Goal: Task Accomplishment & Management: Complete application form

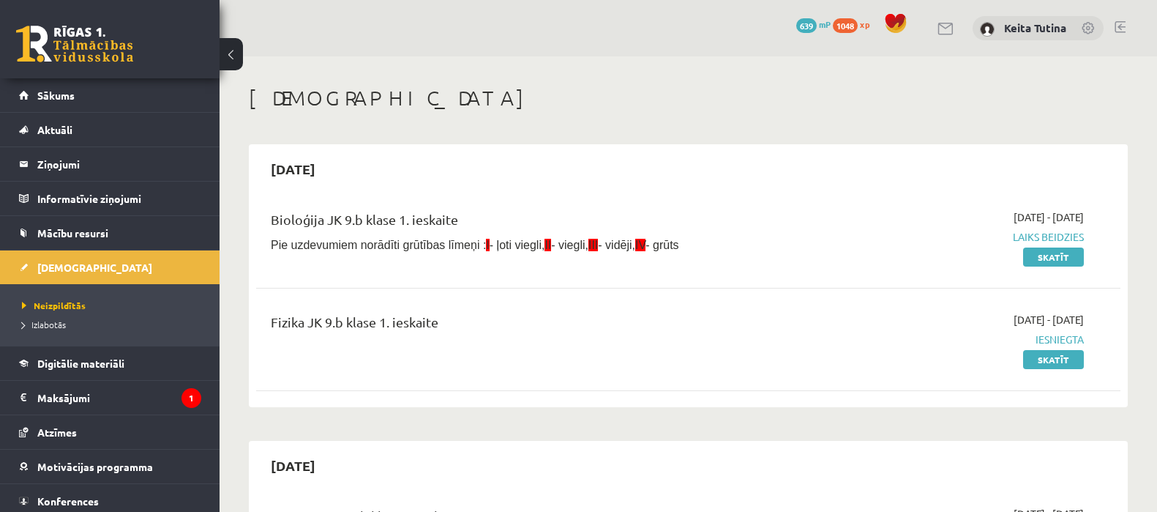
scroll to position [801, 0]
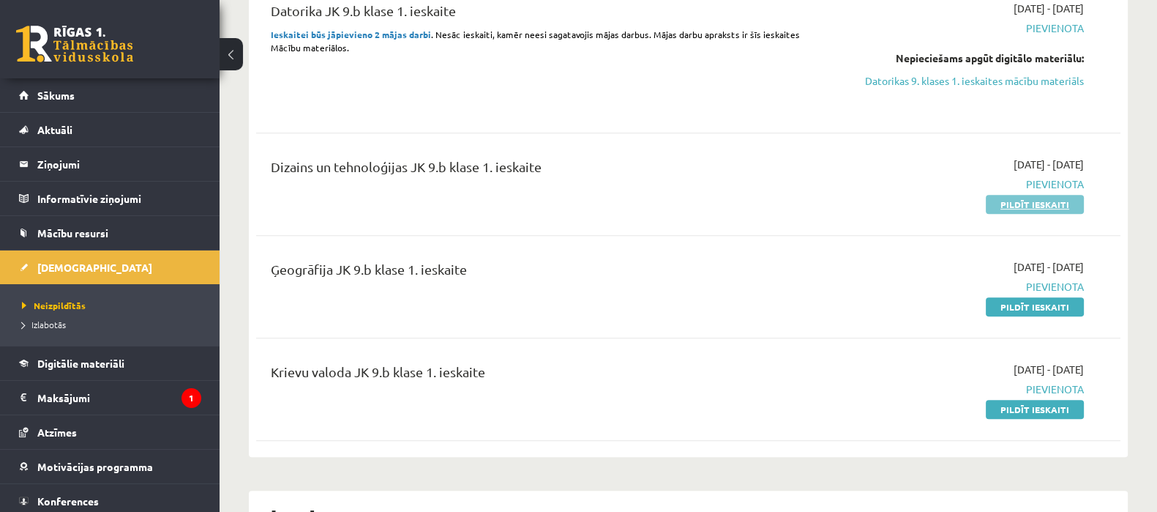
click at [1011, 204] on link "Pildīt ieskaiti" at bounding box center [1035, 204] width 98 height 19
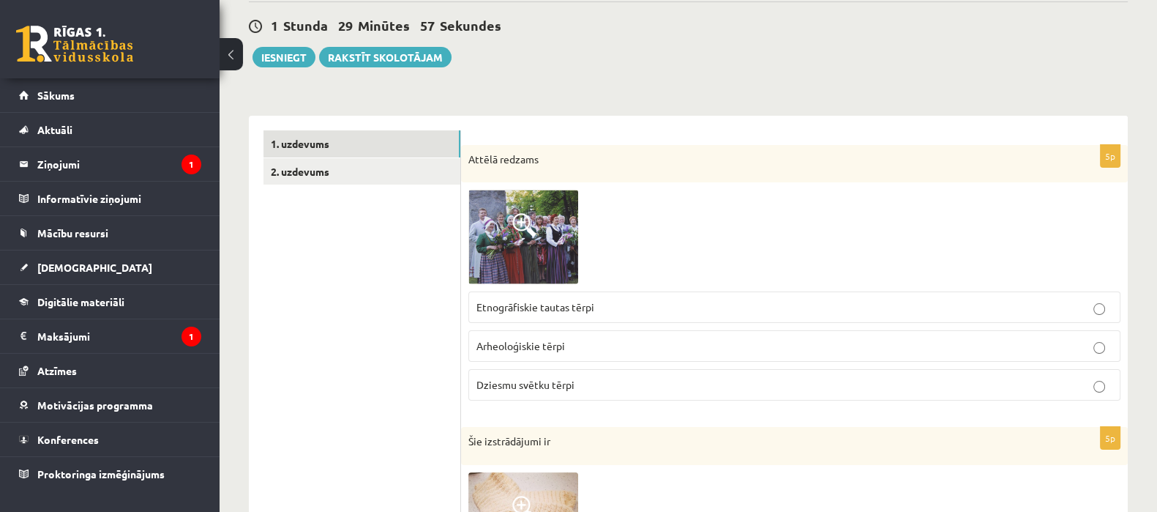
scroll to position [140, 0]
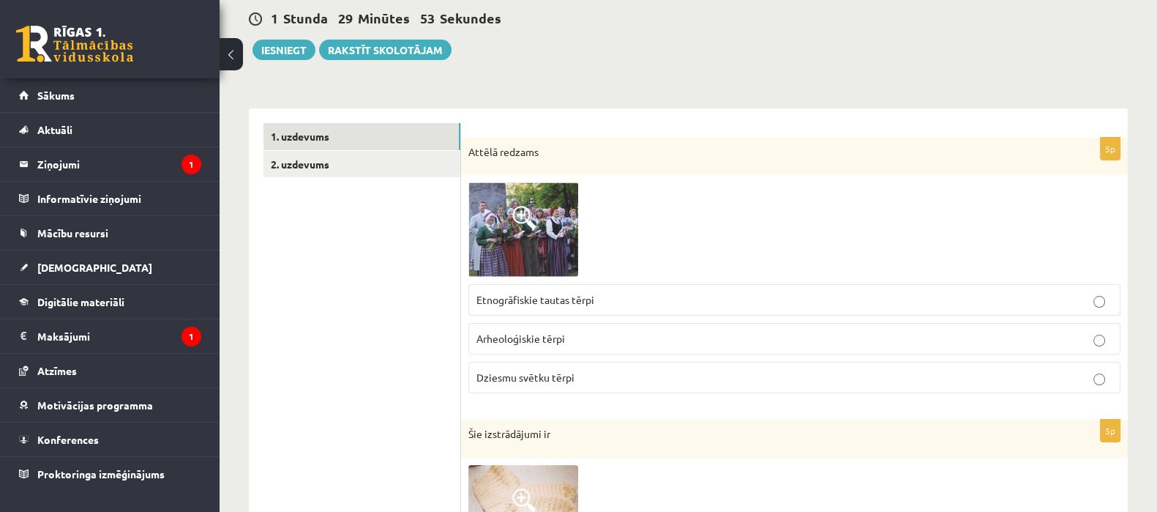
click at [583, 366] on label "Dziesmu svētku tērpi" at bounding box center [794, 377] width 652 height 31
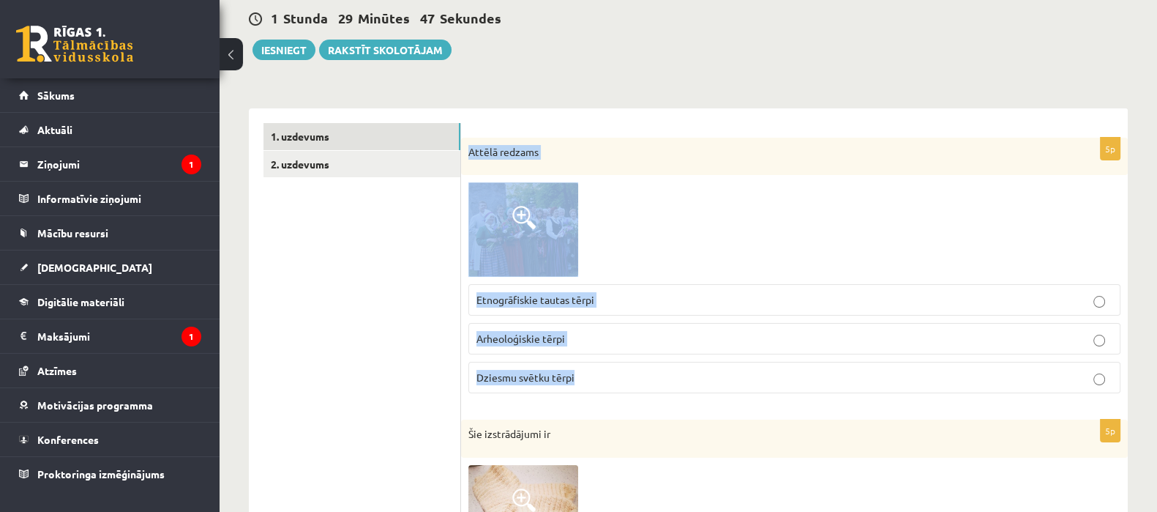
drag, startPoint x: 468, startPoint y: 148, endPoint x: 583, endPoint y: 377, distance: 256.3
click at [583, 377] on div "5p Attēlā redzams Etnogrāfiskie tautas tērpi Arheoloģiskie tērpi Dziesmu svētku…" at bounding box center [794, 271] width 667 height 267
copy div "Attēlā redzams Etnogrāfiskie tautas tērpi Arheoloģiskie tērpi Dziesmu svētku tē…"
click at [633, 301] on p "Etnogrāfiskie tautas tērpi" at bounding box center [794, 299] width 636 height 15
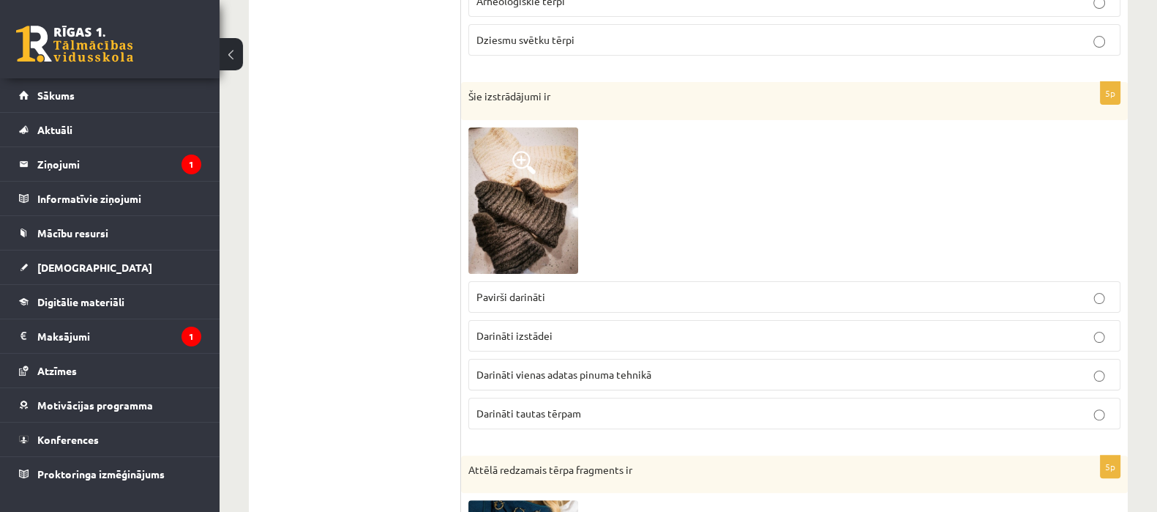
scroll to position [481, 0]
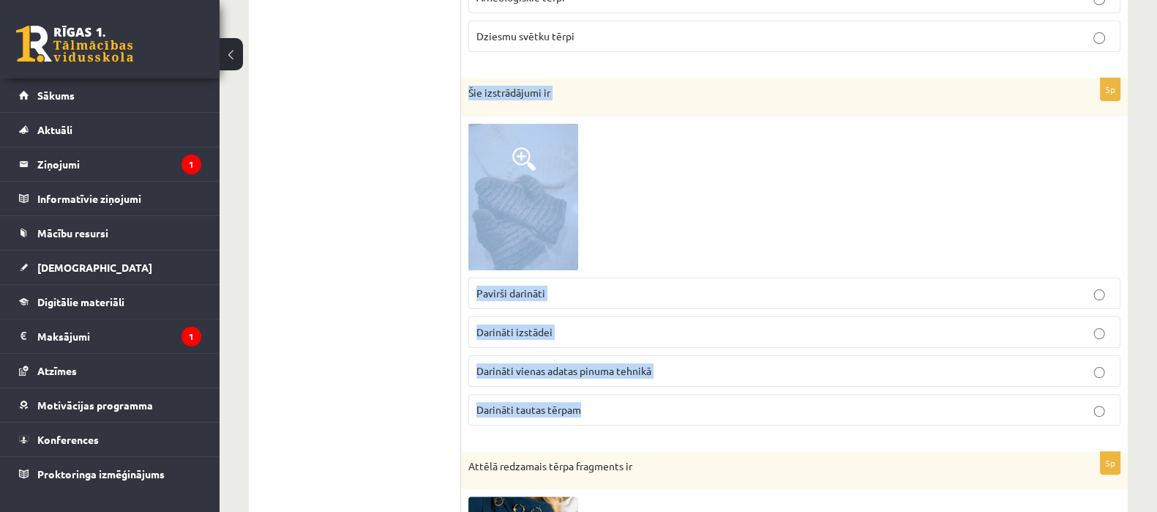
drag, startPoint x: 468, startPoint y: 86, endPoint x: 610, endPoint y: 399, distance: 344.0
click at [610, 399] on div "5p Šie izstrādājumi ir Pavirši darināti Darināti izstādei Darināti vienas adata…" at bounding box center [794, 257] width 667 height 359
click at [578, 371] on span "Darināti vienas adatas pinuma tehnikā" at bounding box center [563, 370] width 175 height 13
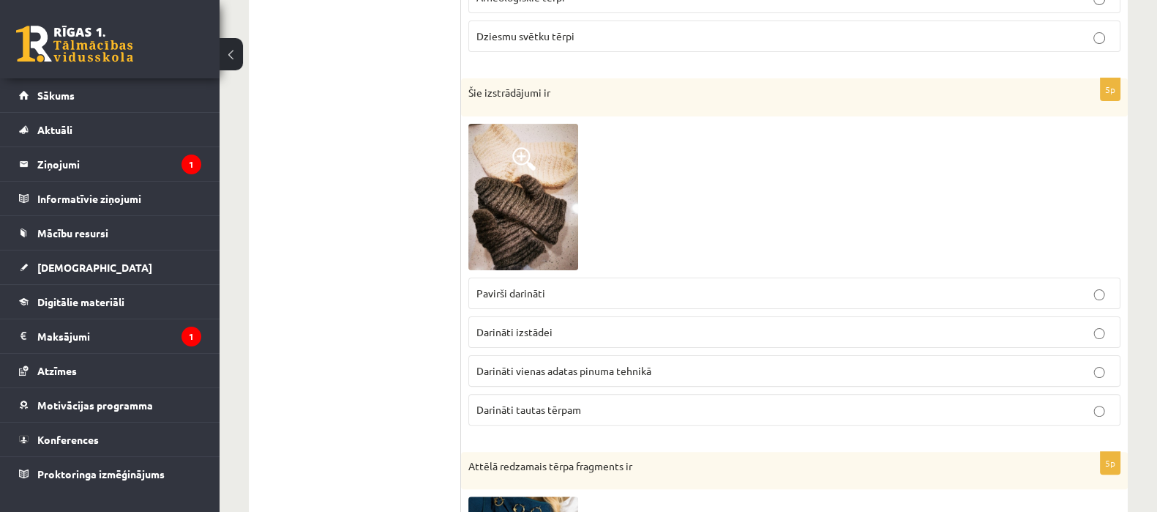
drag, startPoint x: 578, startPoint y: 371, endPoint x: 476, endPoint y: 311, distance: 118.8
click at [476, 311] on fieldset "Pavirši darināti Darināti izstādei Darināti vienas adatas pinuma tehnikā Darinā…" at bounding box center [794, 350] width 652 height 160
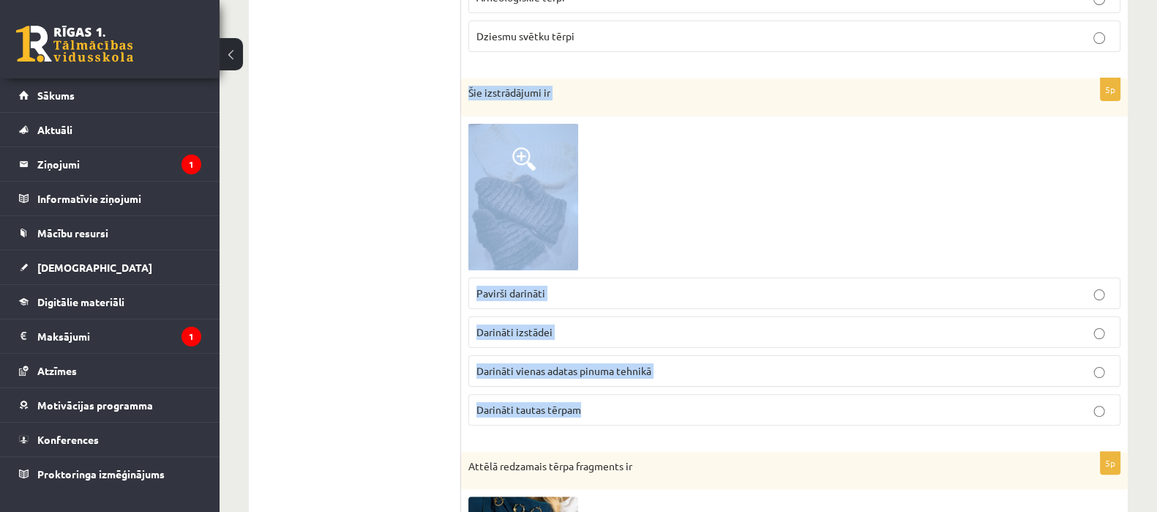
drag, startPoint x: 465, startPoint y: 93, endPoint x: 626, endPoint y: 397, distance: 343.8
click at [626, 397] on div "5p Šie izstrādājumi ir Pavirši darināti Darināti izstādei Darināti vienas adata…" at bounding box center [794, 257] width 667 height 359
copy div "Šie izstrādājumi ir Pavirši darināti Darināti izstādei Darināti vienas adatas p…"
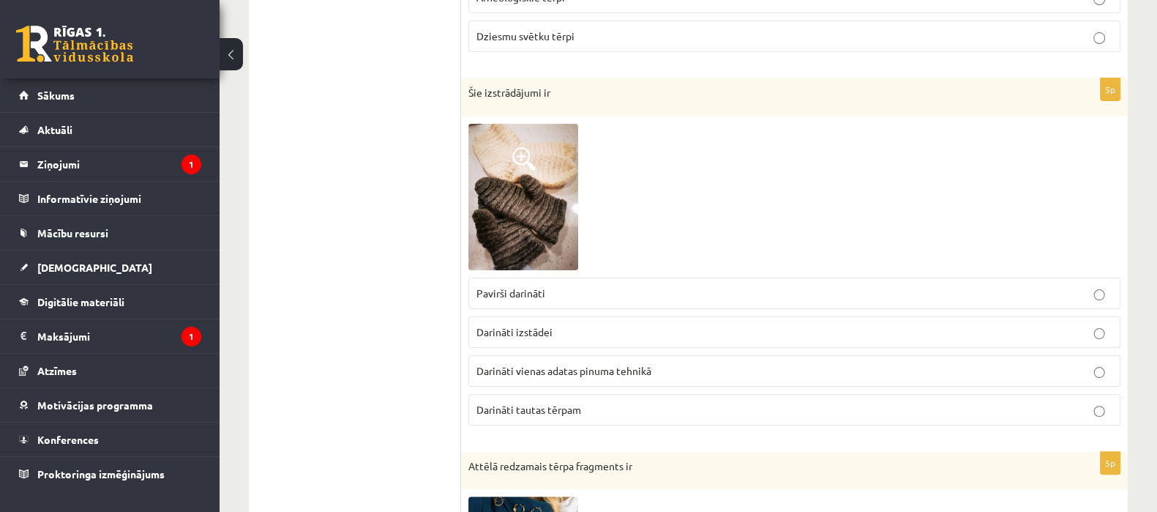
drag, startPoint x: 454, startPoint y: 100, endPoint x: 588, endPoint y: 297, distance: 238.5
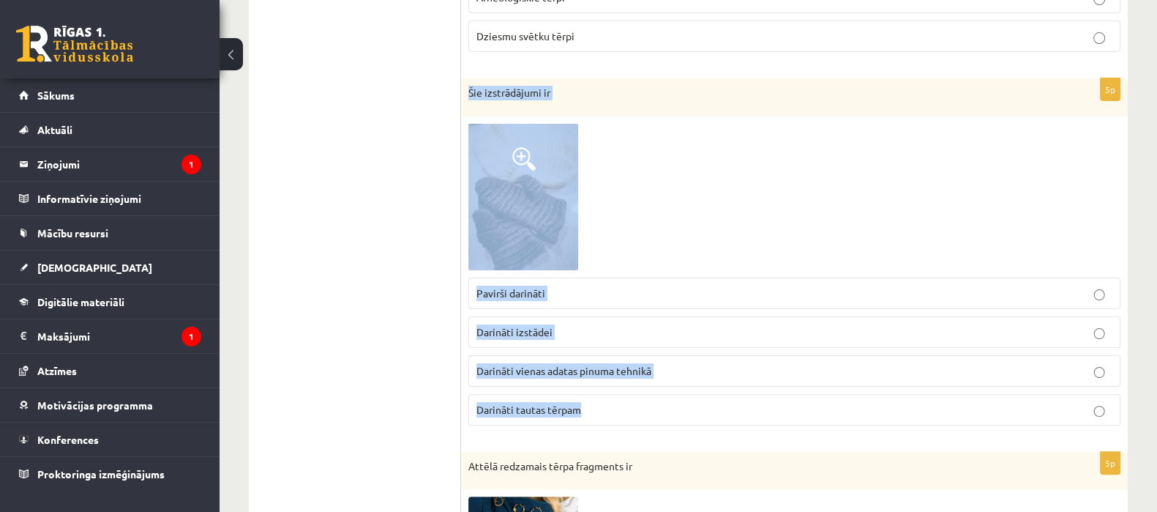
drag, startPoint x: 468, startPoint y: 85, endPoint x: 602, endPoint y: 429, distance: 368.9
click at [602, 429] on div "5p Šie izstrādājumi ir Pavirši darināti Darināti izstādei Darināti vienas adata…" at bounding box center [794, 257] width 667 height 359
copy div "Šie izstrādājumi ir Pavirši darināti Darināti izstādei Darināti vienas adatas p…"
click at [1070, 198] on div at bounding box center [794, 197] width 652 height 146
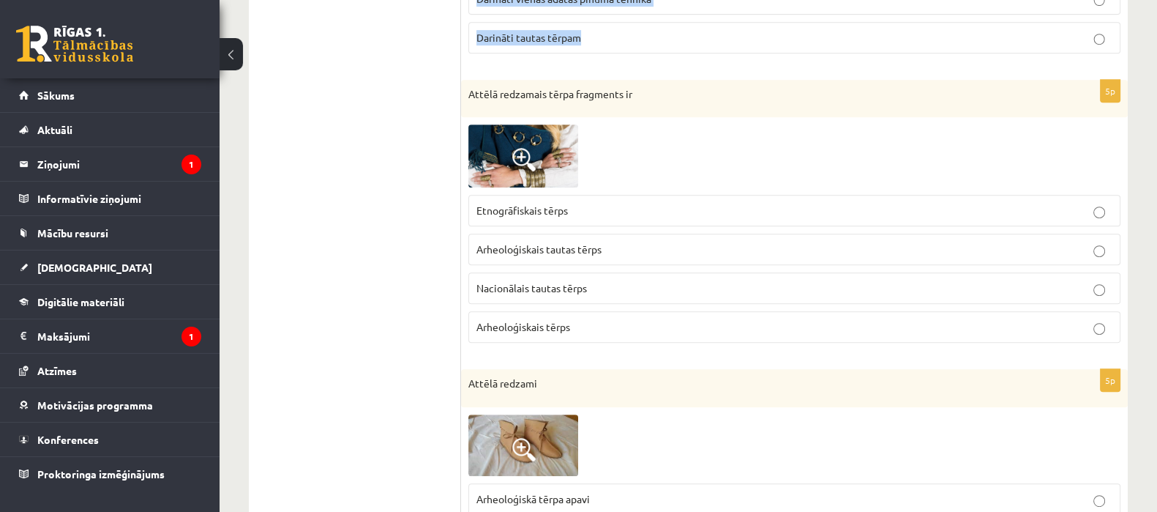
scroll to position [856, 0]
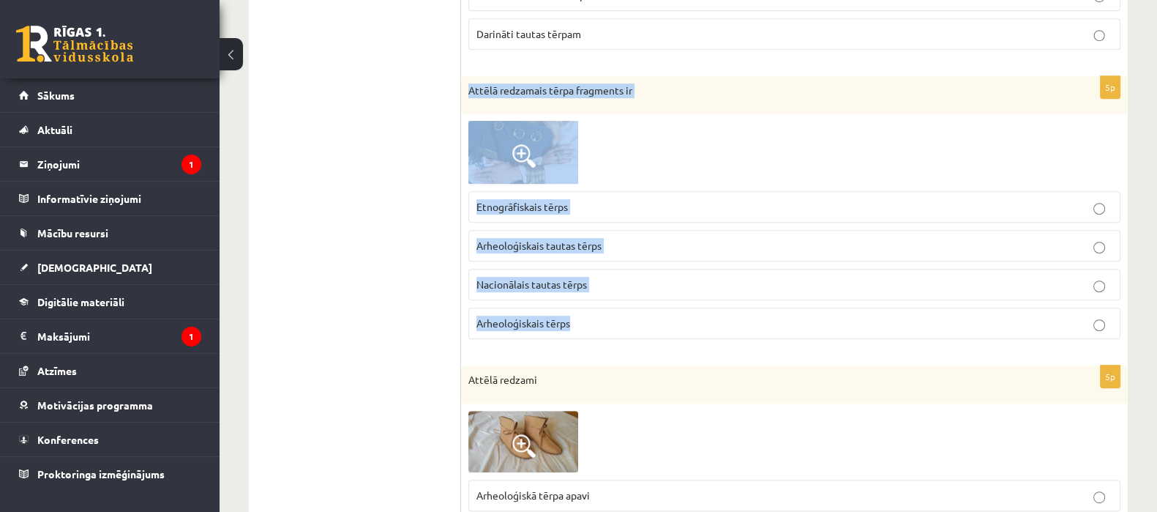
drag, startPoint x: 467, startPoint y: 88, endPoint x: 631, endPoint y: 308, distance: 274.6
click at [631, 308] on div "5p Attēlā redzamais tērpa fragments ir Etnogrāfiskais tērps Arheoloģiskais taut…" at bounding box center [794, 213] width 667 height 275
copy div "Attēlā redzamais tērpa fragments ir Etnogrāfiskais tērps Arheoloģiskais tautas …"
click at [592, 322] on p "Arheoloģiskais tērps" at bounding box center [794, 322] width 636 height 15
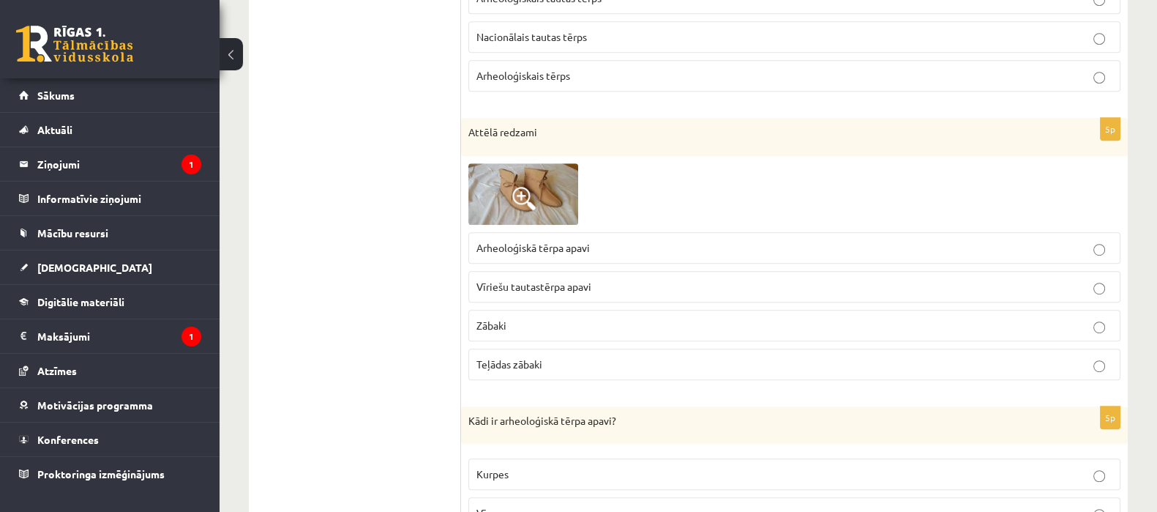
scroll to position [1097, 0]
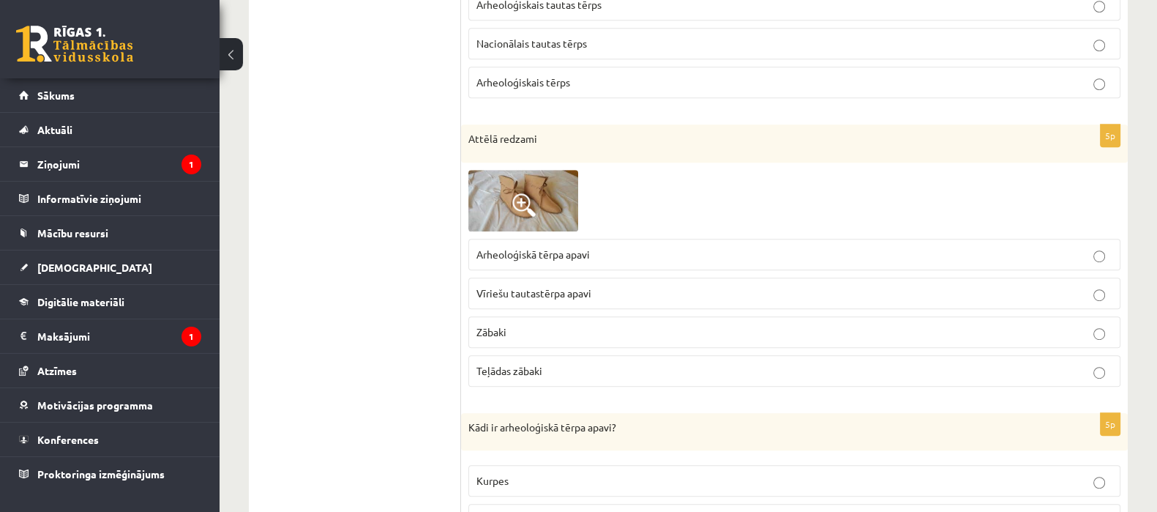
drag, startPoint x: 454, startPoint y: 130, endPoint x: 542, endPoint y: 162, distance: 93.8
click at [542, 162] on div "**********" at bounding box center [688, 374] width 879 height 2447
click at [393, 114] on ul "1. uzdevums 2. uzdevums" at bounding box center [362, 375] width 198 height 2418
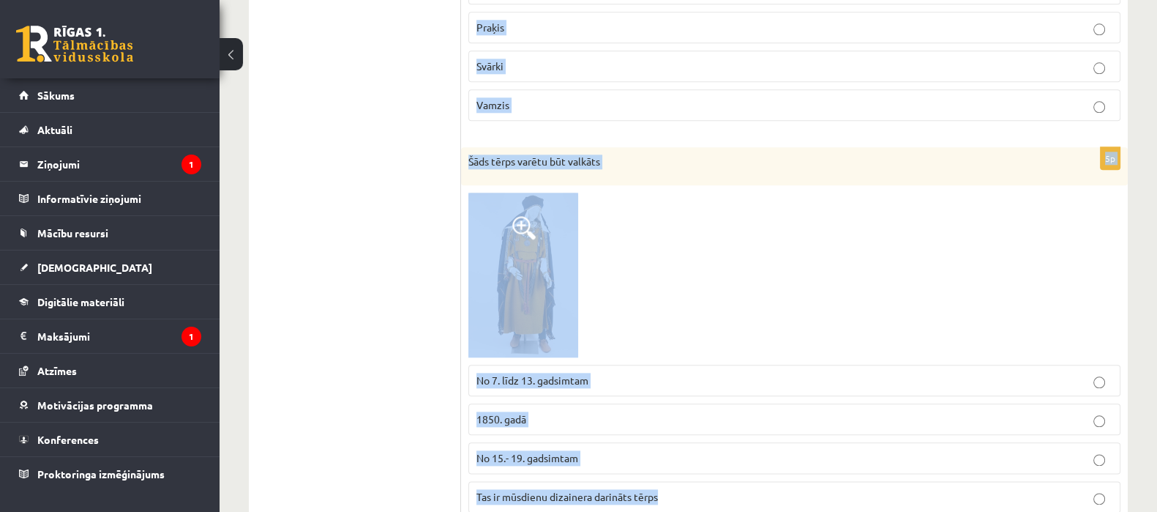
scroll to position [2205, 0]
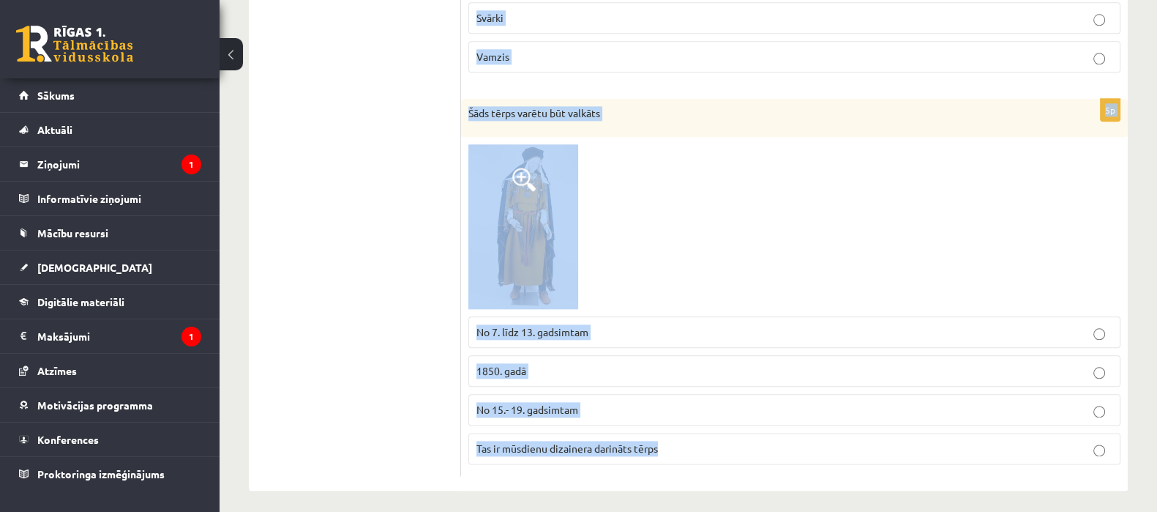
drag, startPoint x: 468, startPoint y: 133, endPoint x: 668, endPoint y: 509, distance: 425.6
copy form "Attēlā redzami Arheoloģiskā tērpa apavi Vīriešu tautastērpa apavi Zābaki Teļāda…"
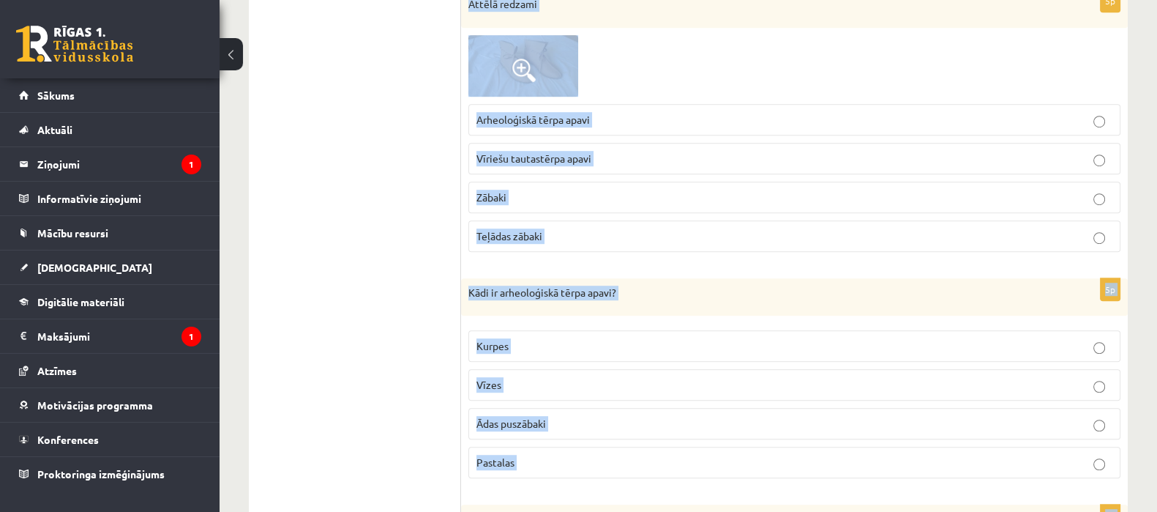
scroll to position [1218, 0]
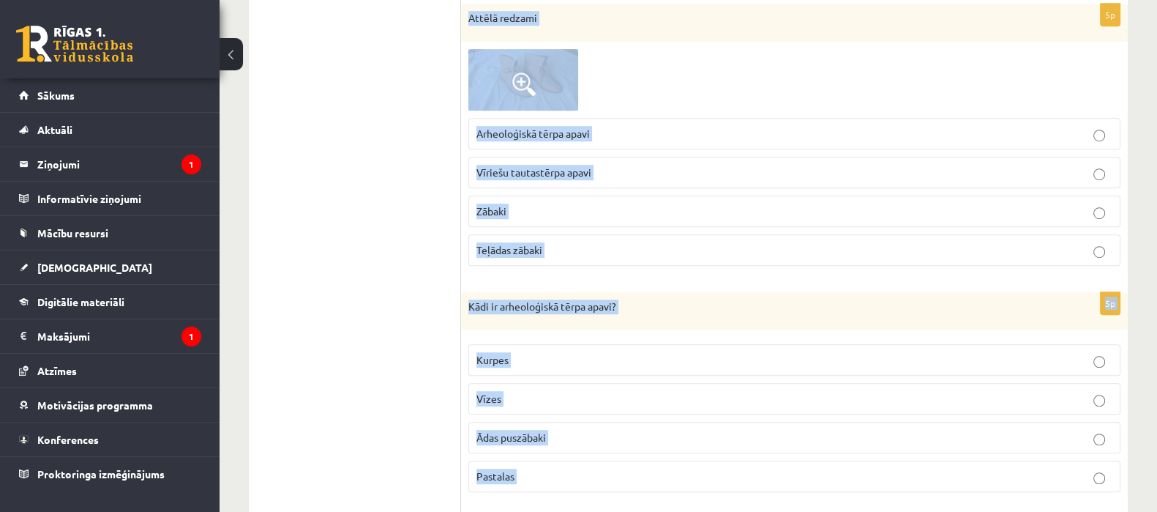
click at [716, 126] on p "Arheoloģiskā tērpa apavi" at bounding box center [794, 133] width 636 height 15
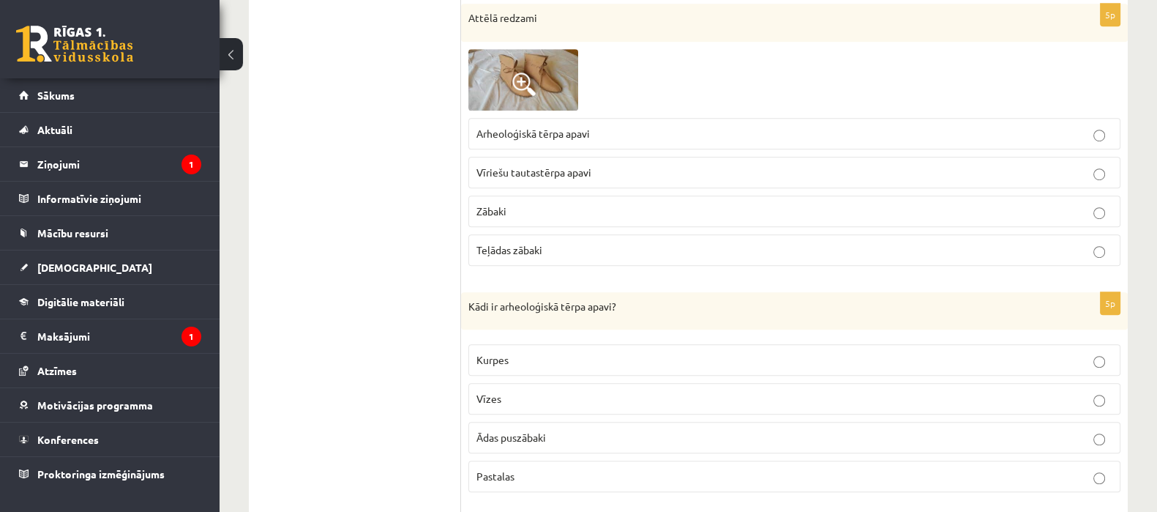
click at [826, 430] on p "Ādas puszābaki" at bounding box center [794, 437] width 636 height 15
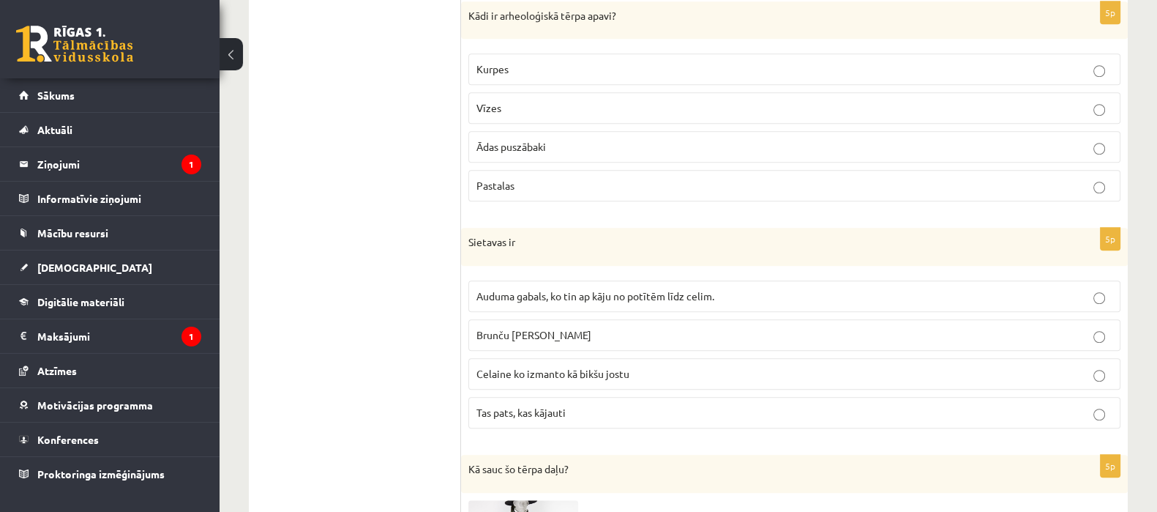
scroll to position [1498, 0]
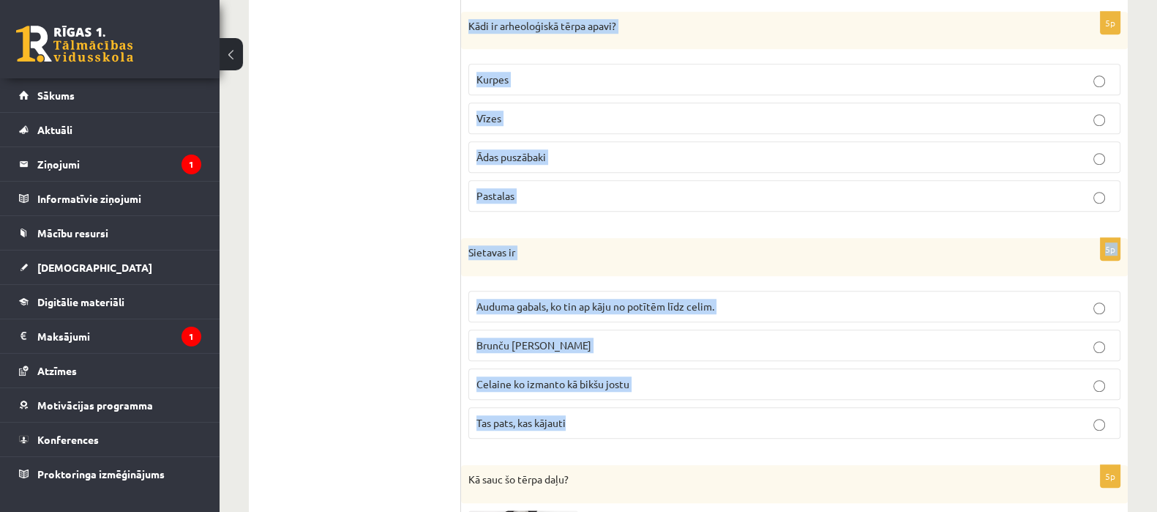
drag, startPoint x: 462, startPoint y: 20, endPoint x: 614, endPoint y: 414, distance: 422.2
copy form "Kādi ir arheoloģiskā tērpa apavi? Kurpes Vīzes Ādas puszābaki Pastalas 5p Sieta…"
click at [569, 301] on span "Auduma gabals, ko tin ap kāju no potītēm līdz celim." at bounding box center [595, 305] width 238 height 13
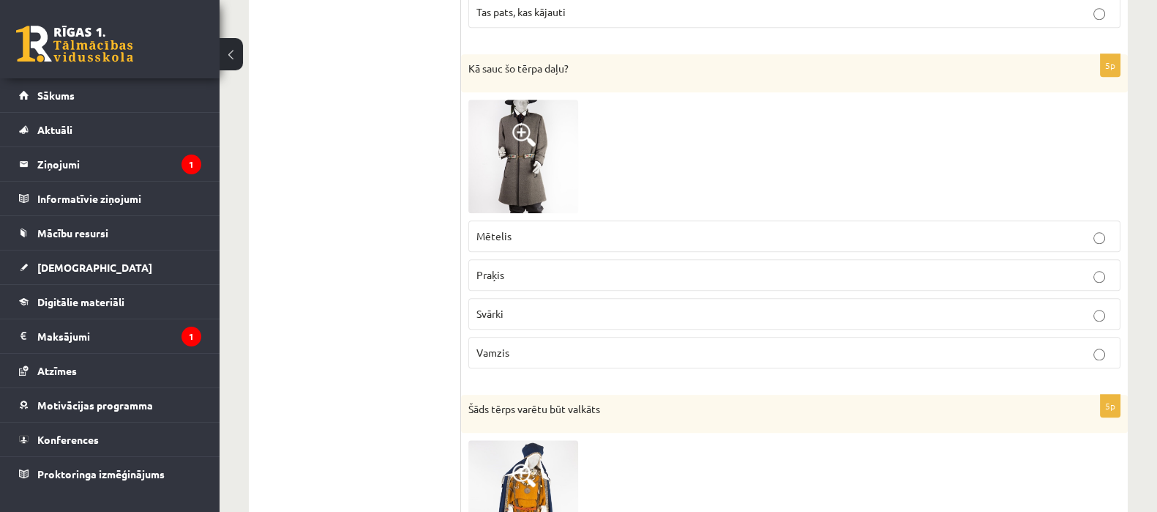
scroll to position [1912, 0]
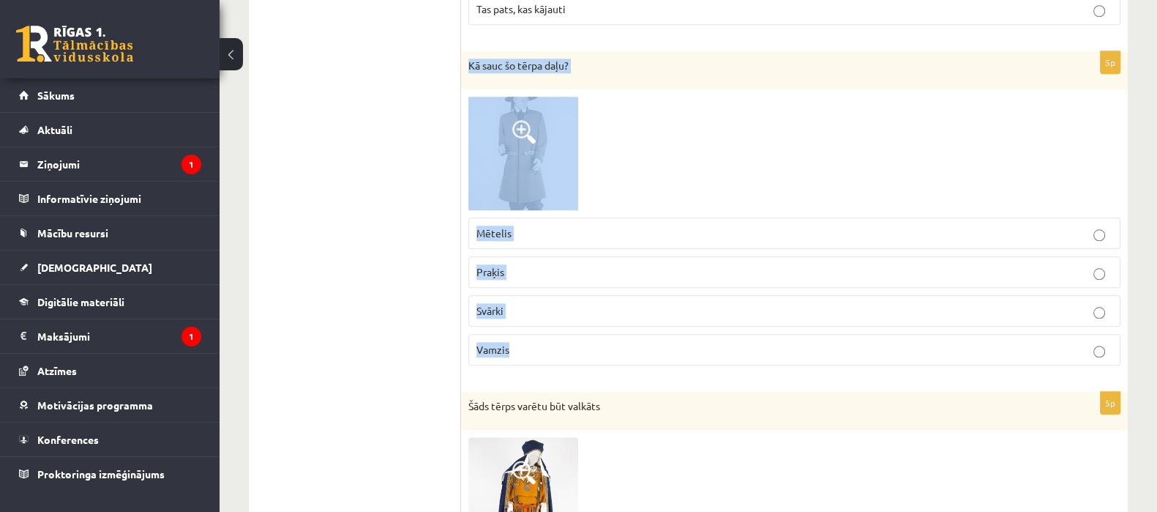
drag, startPoint x: 465, startPoint y: 56, endPoint x: 607, endPoint y: 339, distance: 316.2
click at [607, 339] on div "5p Kā sauc šo tērpa daļu? Mētelis Praķis Svārki Vamzis" at bounding box center [794, 214] width 667 height 326
copy div "Kā sauc šo tērpa daļu? Mētelis Praķis Svārki Vamzis"
click at [580, 347] on p "Vamzis" at bounding box center [794, 349] width 636 height 15
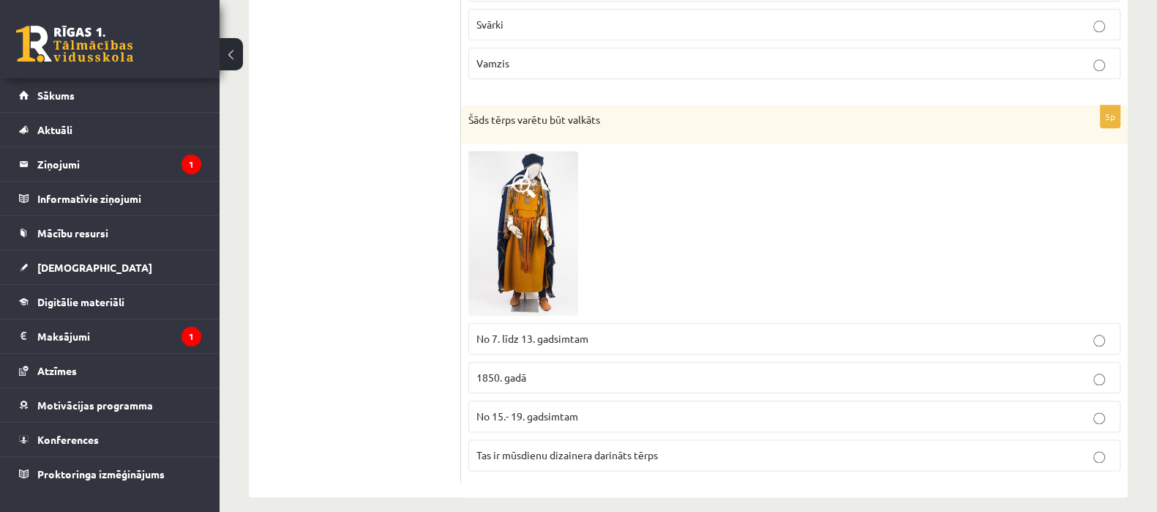
scroll to position [2205, 0]
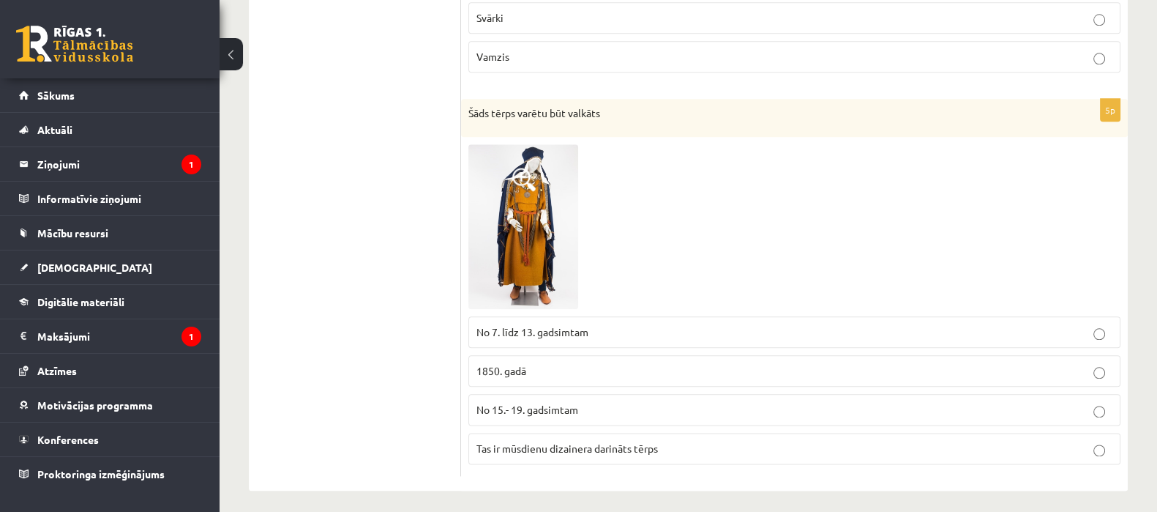
drag, startPoint x: 462, startPoint y: 113, endPoint x: 498, endPoint y: 136, distance: 42.4
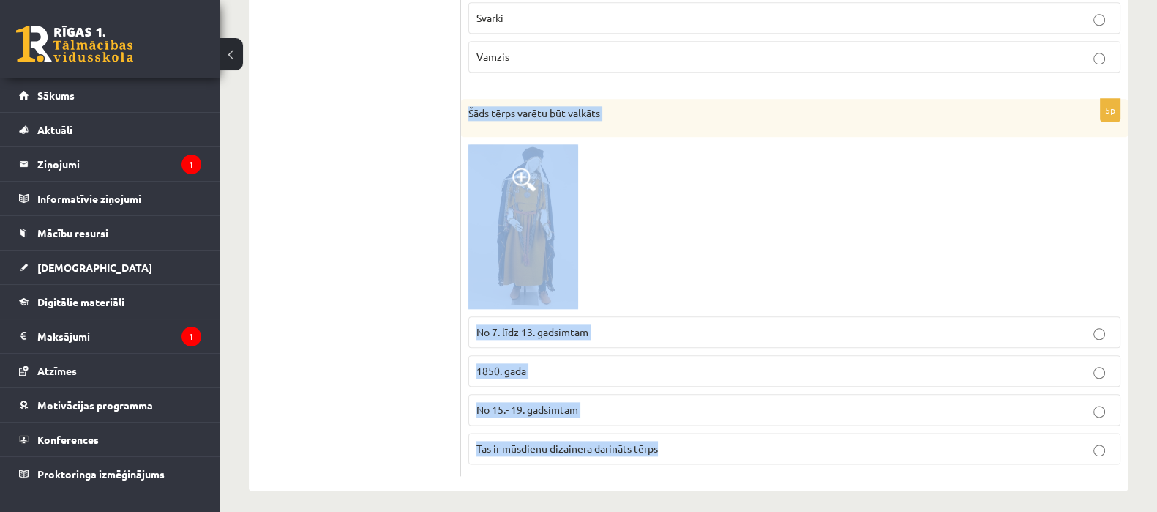
drag, startPoint x: 466, startPoint y: 105, endPoint x: 670, endPoint y: 448, distance: 398.4
click at [670, 448] on div "5p Šāds tērps varētu būt valkāts No 7. līdz 13. gadsimtam 1850. gadā No 15.- 19…" at bounding box center [794, 287] width 667 height 376
copy div "Šāds tērps varētu būt valkāts No 7. līdz 13. gadsimtam 1850. gadā No 15.- 19. g…"
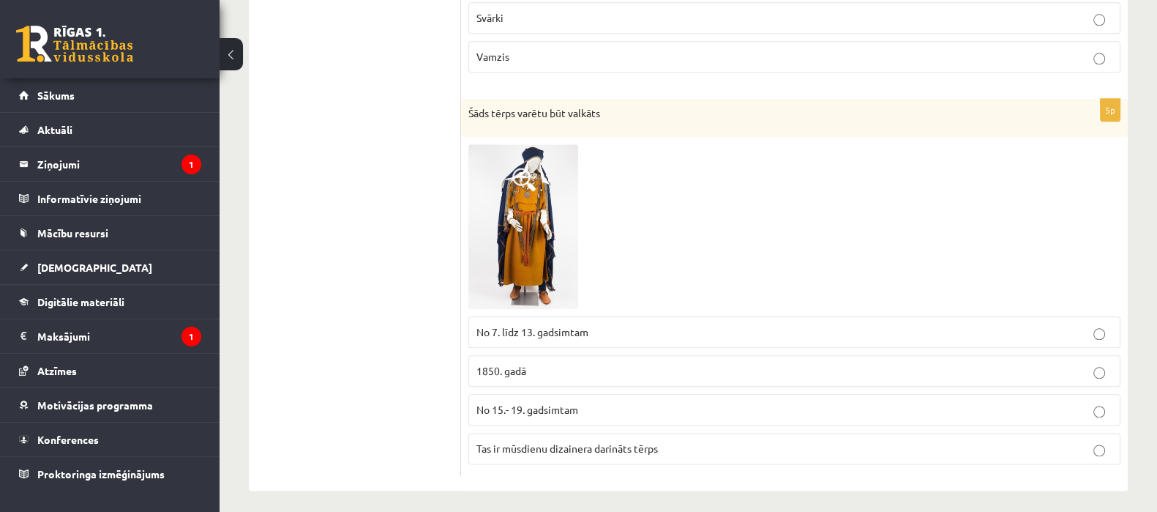
drag, startPoint x: 497, startPoint y: 188, endPoint x: 418, endPoint y: 168, distance: 81.5
click at [588, 325] on span "No 7. līdz 13. gadsimtam" at bounding box center [532, 331] width 112 height 13
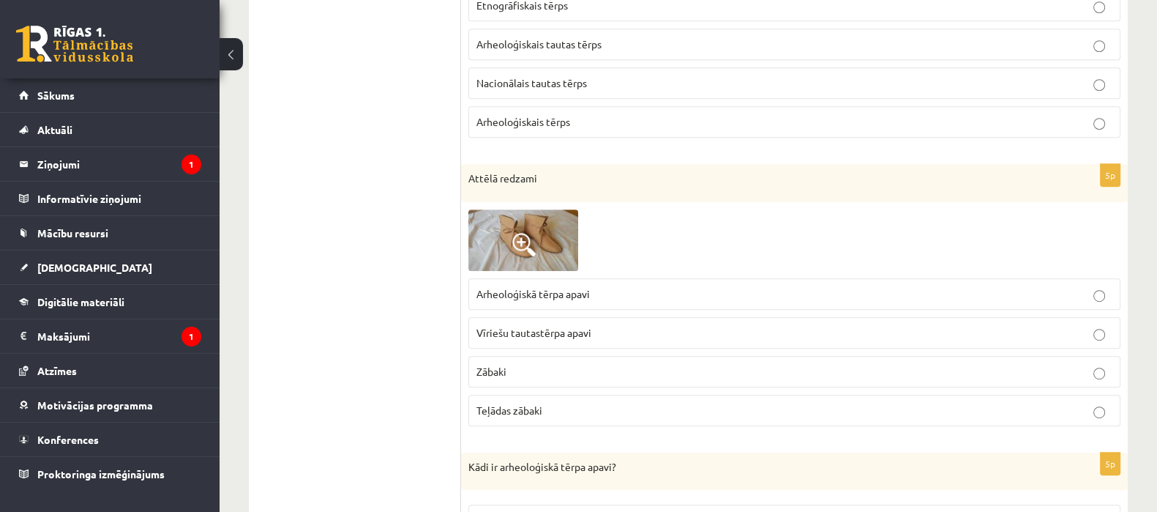
scroll to position [0, 0]
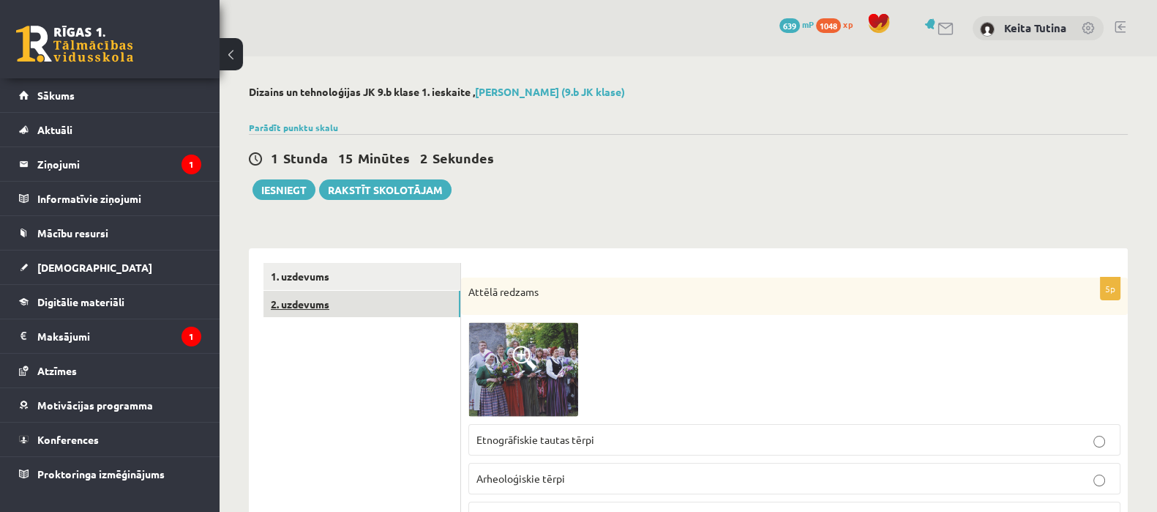
click at [384, 309] on link "2. uzdevums" at bounding box center [361, 304] width 197 height 27
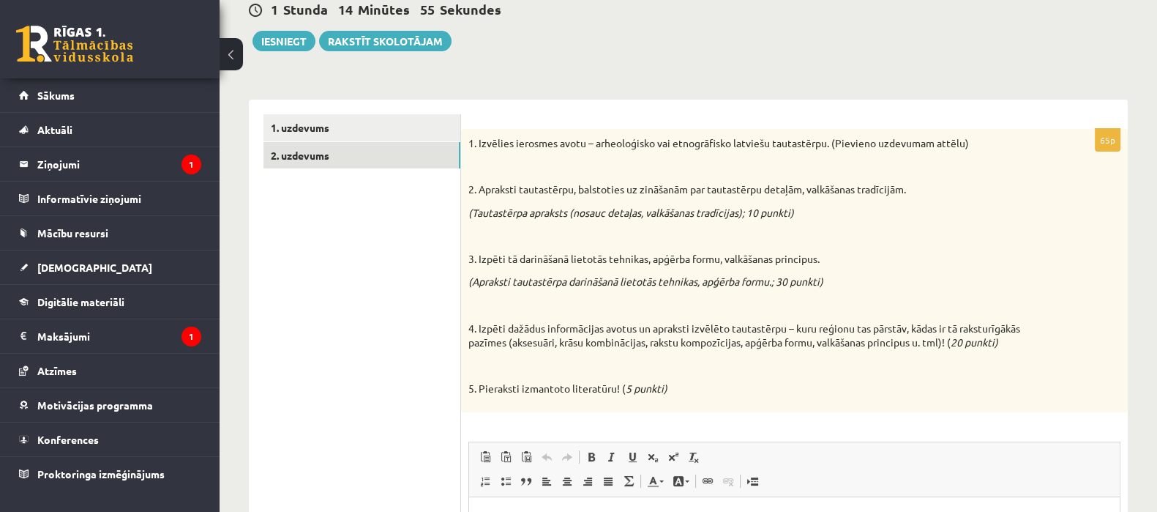
scroll to position [105, 0]
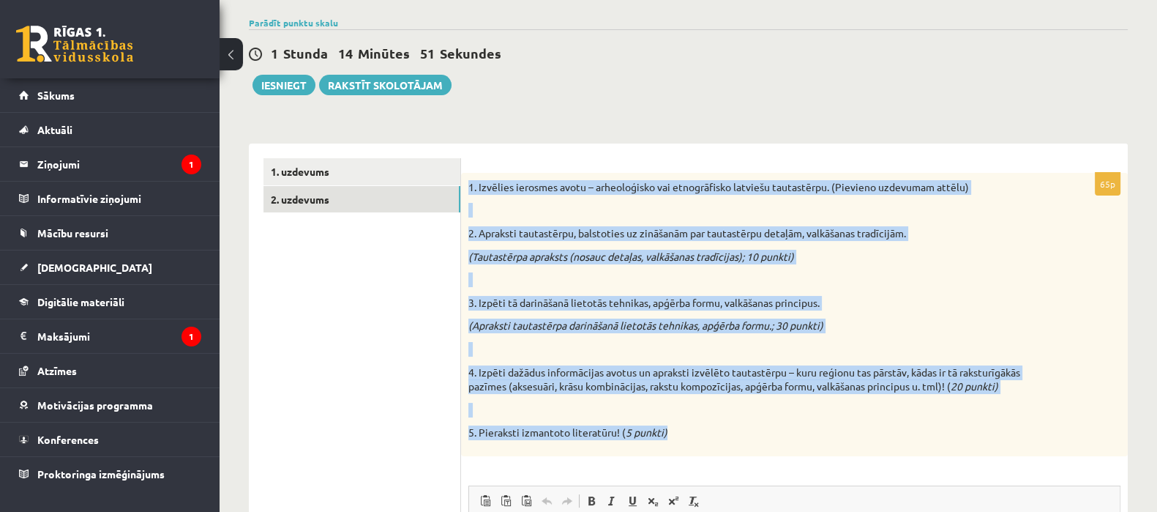
drag, startPoint x: 468, startPoint y: 187, endPoint x: 680, endPoint y: 436, distance: 326.6
click at [680, 436] on div "1. Izvēlies ierosmes avotu – arheoloģisko vai etnogrāfisko latviešu tautastērpu…" at bounding box center [794, 314] width 667 height 283
copy div "1. Izvēlies ierosmes avotu – arheoloģisko vai etnogrāfisko latviešu tautastērpu…"
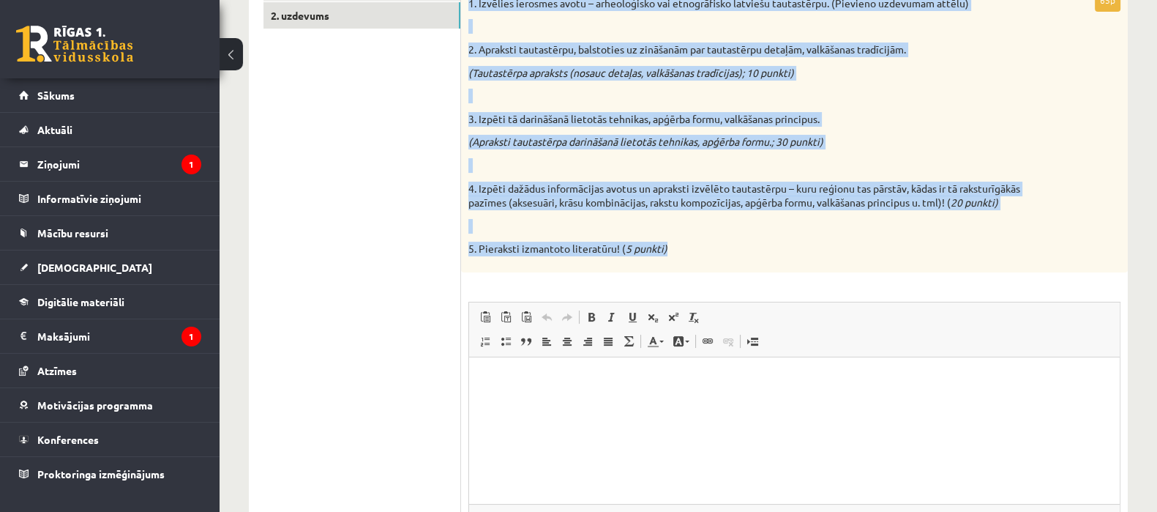
scroll to position [291, 0]
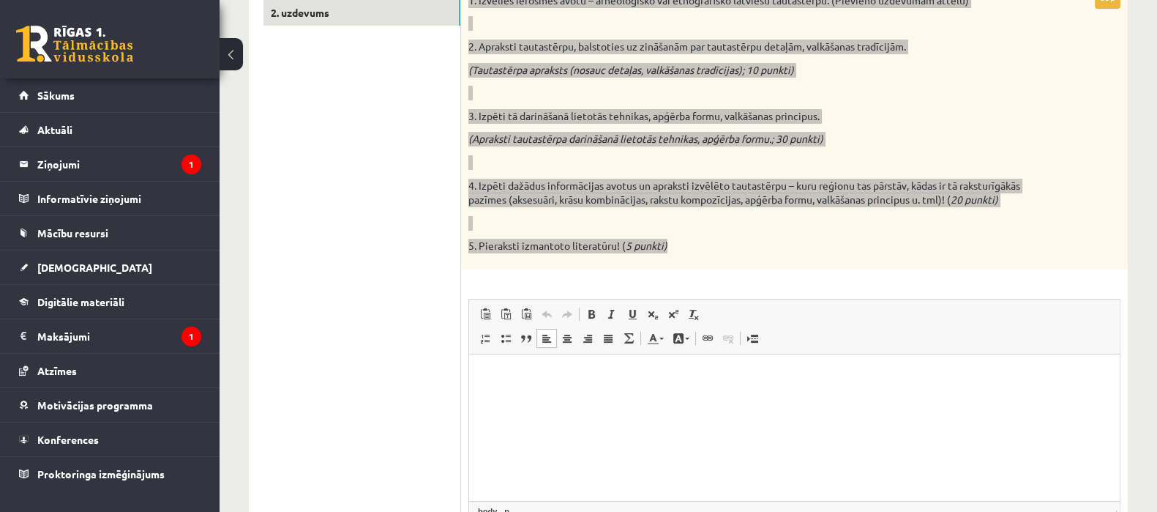
click at [905, 398] on html at bounding box center [794, 376] width 651 height 45
paste body "Editor, wiswyg-editor-user-answer-47024817455320"
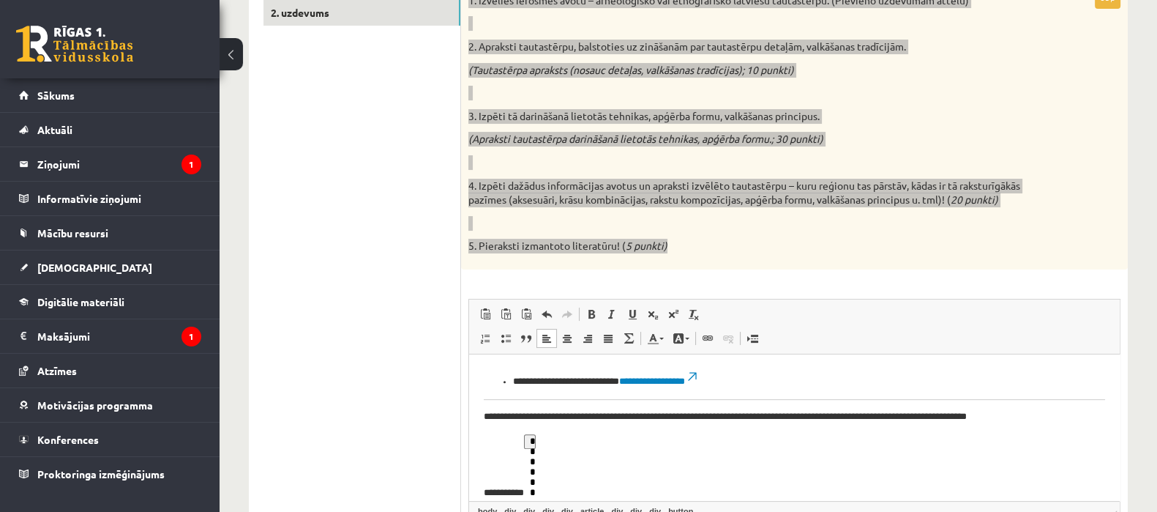
scroll to position [1031, 0]
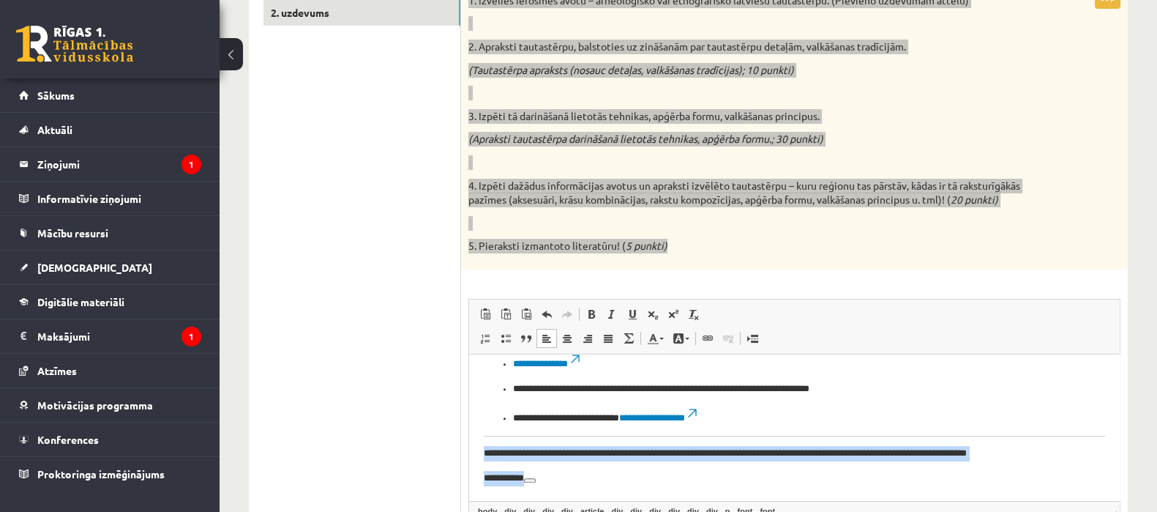
drag, startPoint x: 482, startPoint y: 446, endPoint x: 552, endPoint y: 485, distance: 79.6
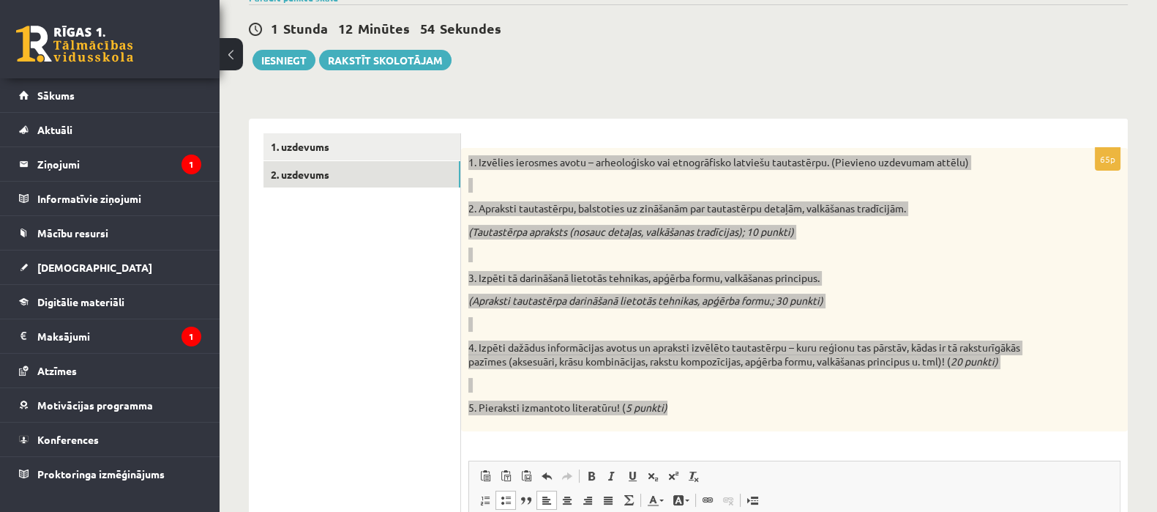
scroll to position [124, 0]
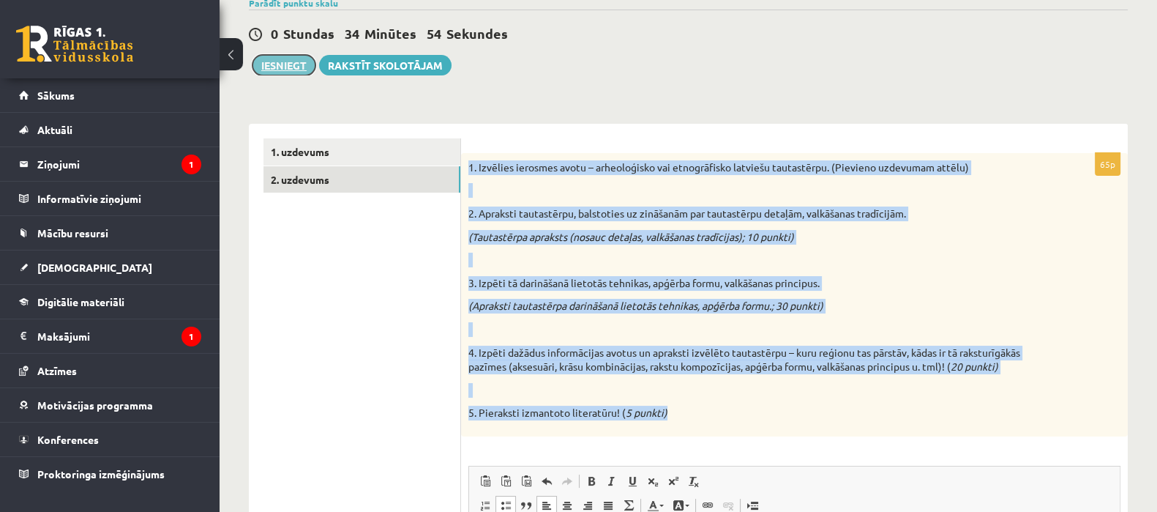
click at [277, 70] on button "Iesniegt" at bounding box center [284, 65] width 63 height 20
